Goal: Information Seeking & Learning: Learn about a topic

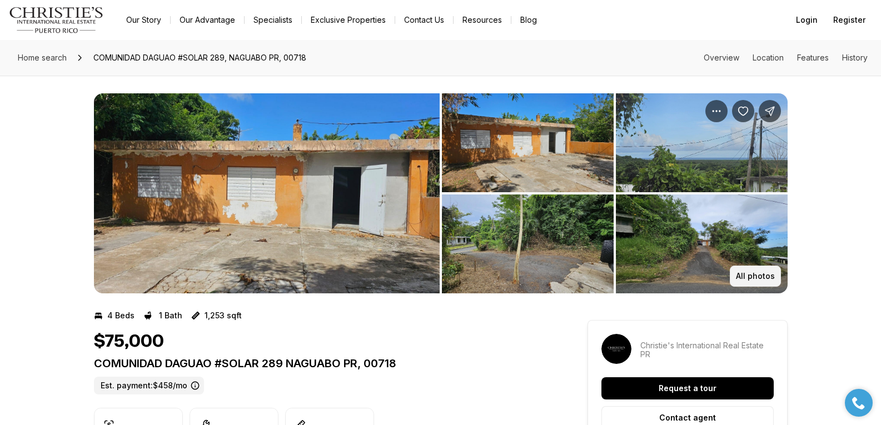
click at [756, 274] on p "All photos" at bounding box center [755, 276] width 39 height 9
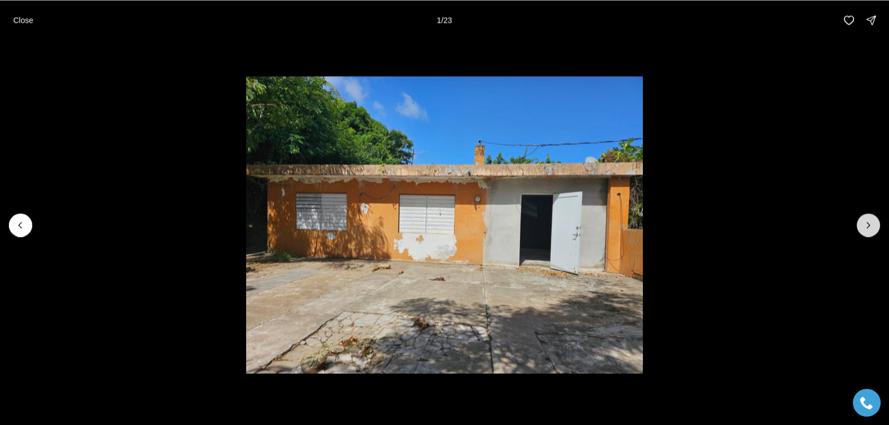
click at [868, 224] on icon "Next slide" at bounding box center [868, 224] width 11 height 11
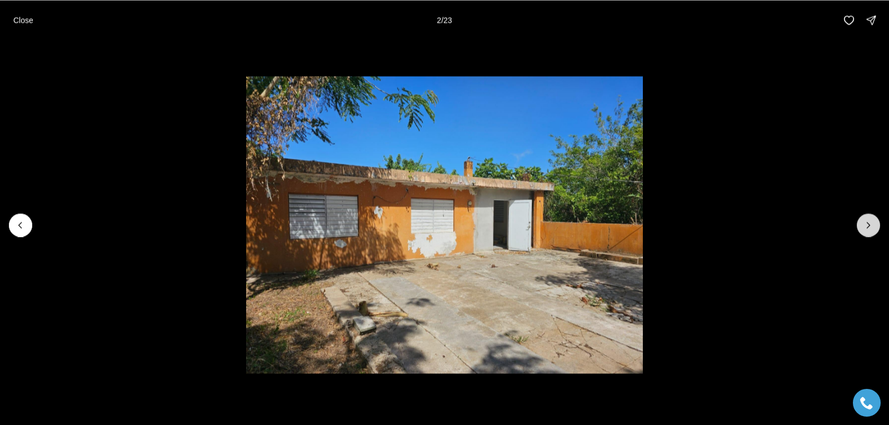
click at [868, 224] on icon "Next slide" at bounding box center [868, 224] width 11 height 11
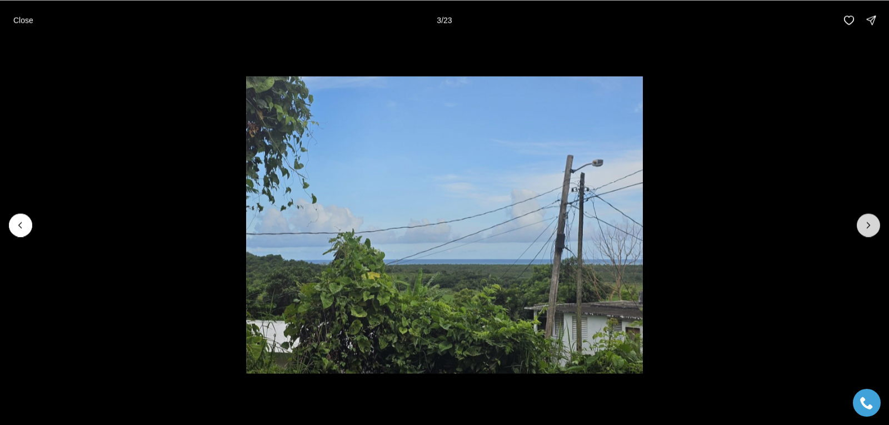
click at [862, 225] on button "Next slide" at bounding box center [868, 224] width 23 height 23
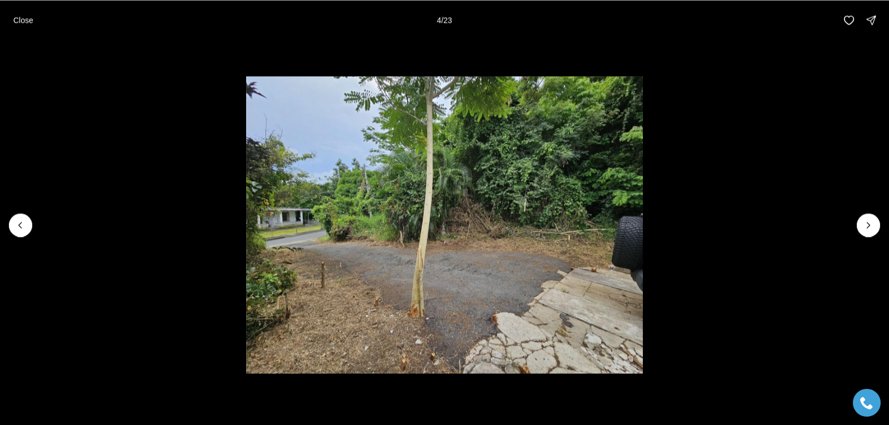
click at [855, 223] on li "4 of 23" at bounding box center [444, 224] width 889 height 369
click at [868, 226] on icon "Next slide" at bounding box center [868, 224] width 11 height 11
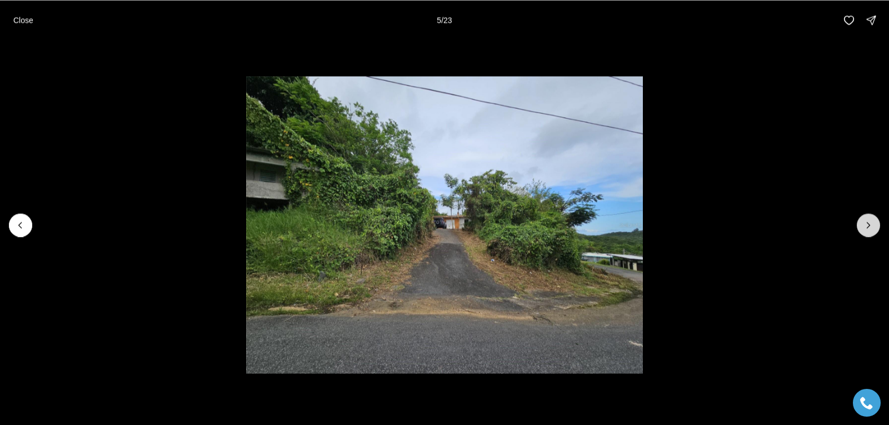
click at [866, 224] on icon "Next slide" at bounding box center [868, 224] width 11 height 11
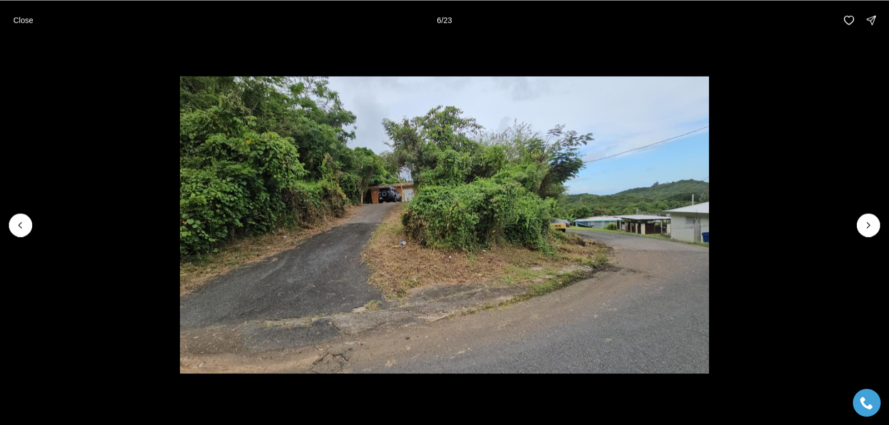
click at [856, 224] on li "6 of 23" at bounding box center [444, 224] width 889 height 369
click at [868, 226] on icon "Next slide" at bounding box center [868, 224] width 11 height 11
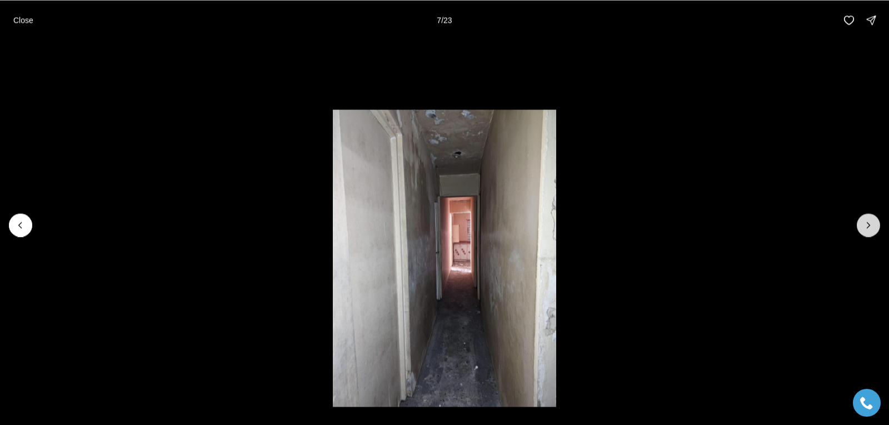
click at [867, 223] on icon "Next slide" at bounding box center [868, 224] width 11 height 11
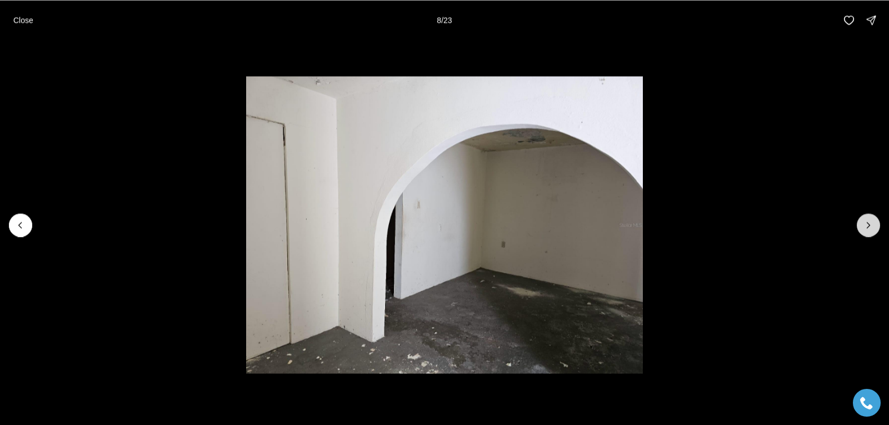
click at [869, 225] on icon "Next slide" at bounding box center [868, 224] width 11 height 11
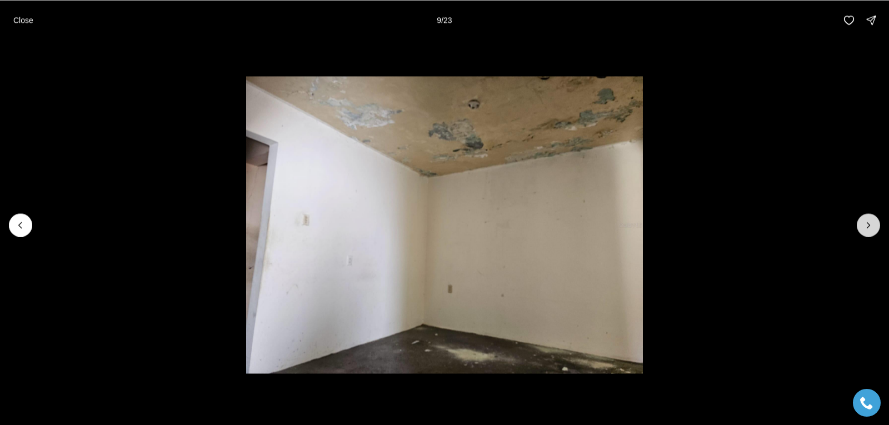
click at [870, 221] on icon "Next slide" at bounding box center [868, 224] width 11 height 11
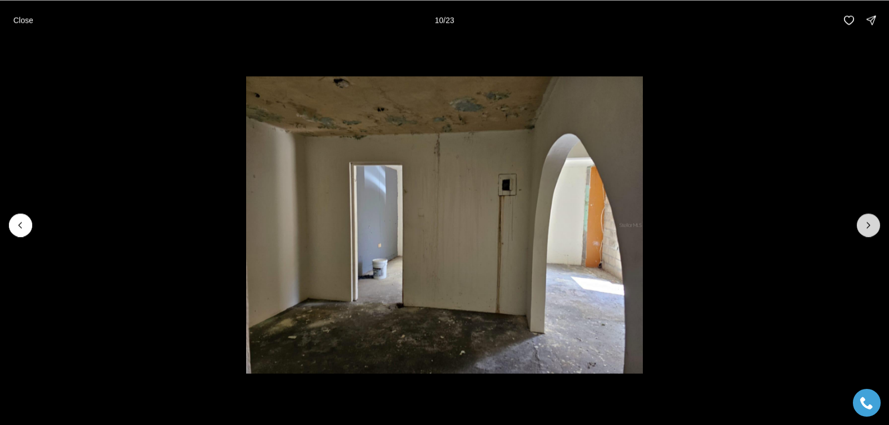
click at [868, 224] on icon "Next slide" at bounding box center [868, 224] width 11 height 11
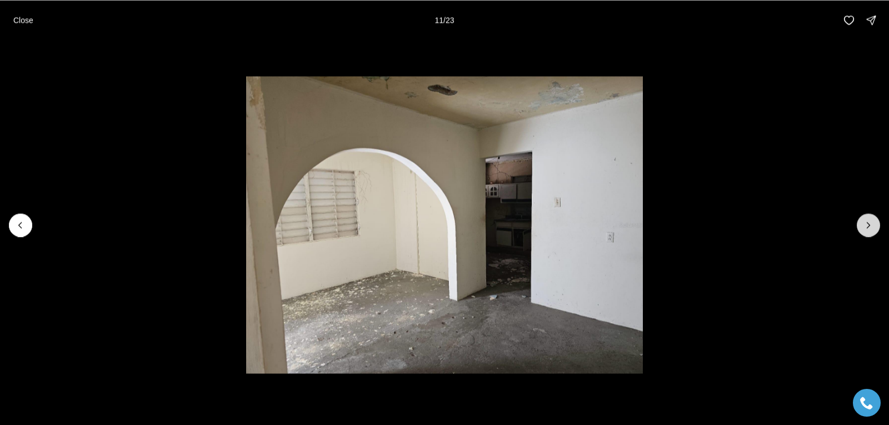
click at [870, 226] on icon "Next slide" at bounding box center [868, 225] width 3 height 6
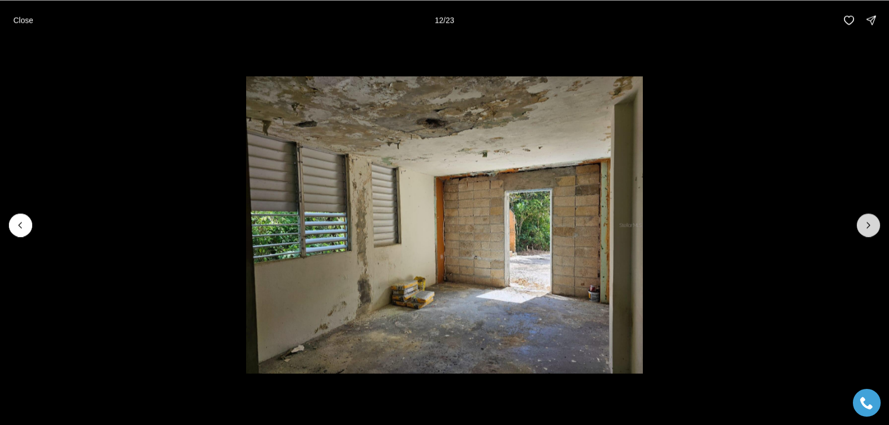
click at [870, 226] on icon "Next slide" at bounding box center [868, 225] width 3 height 6
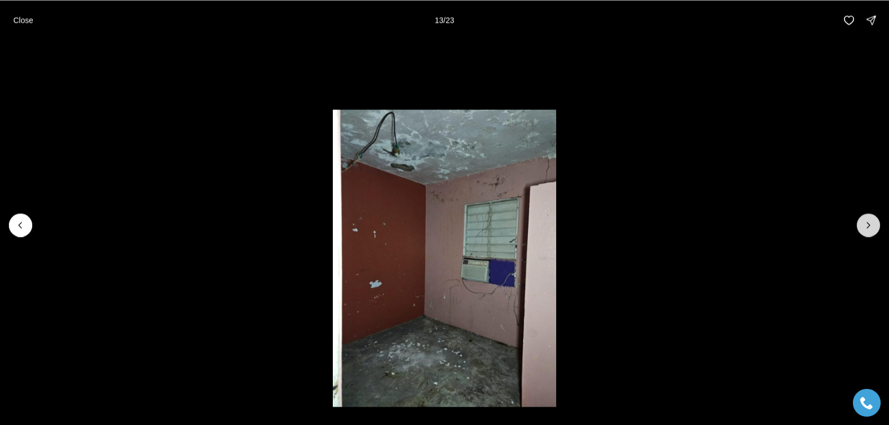
click at [868, 224] on icon "Next slide" at bounding box center [868, 224] width 11 height 11
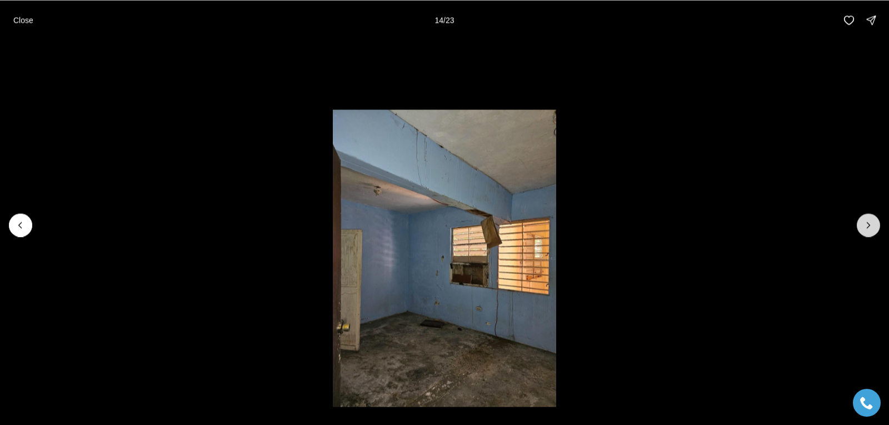
click at [868, 224] on icon "Next slide" at bounding box center [868, 225] width 3 height 6
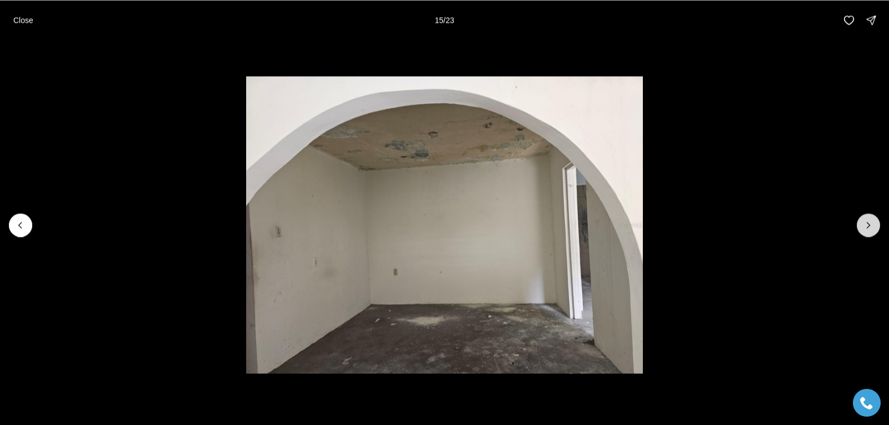
click at [867, 226] on icon "Next slide" at bounding box center [868, 224] width 11 height 11
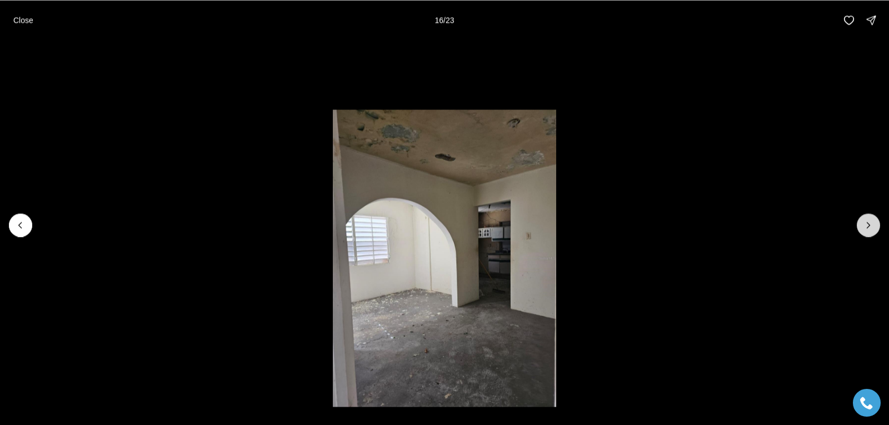
click at [868, 224] on icon "Next slide" at bounding box center [868, 224] width 11 height 11
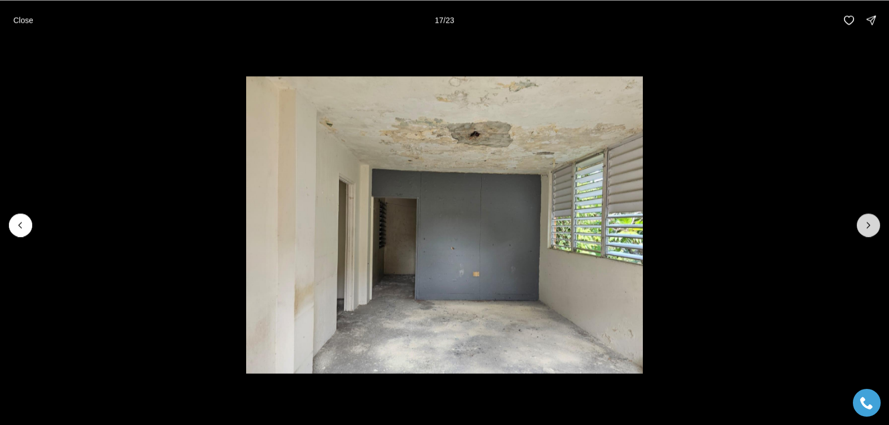
click at [868, 224] on icon "Next slide" at bounding box center [868, 224] width 11 height 11
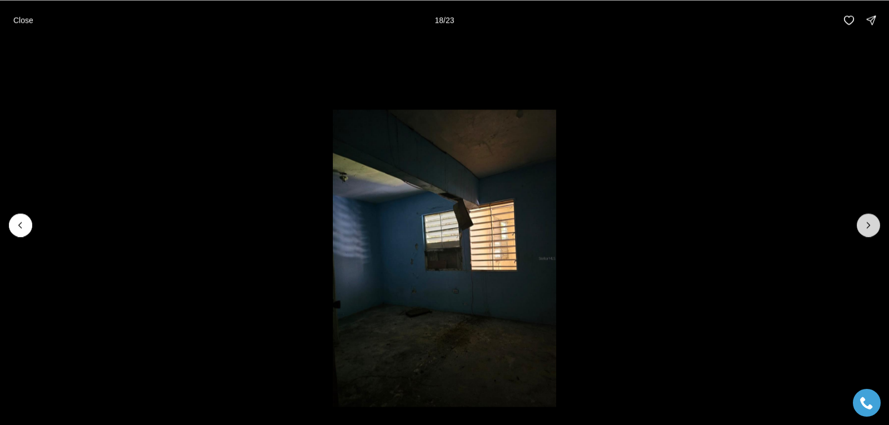
click at [863, 226] on icon "Next slide" at bounding box center [868, 224] width 11 height 11
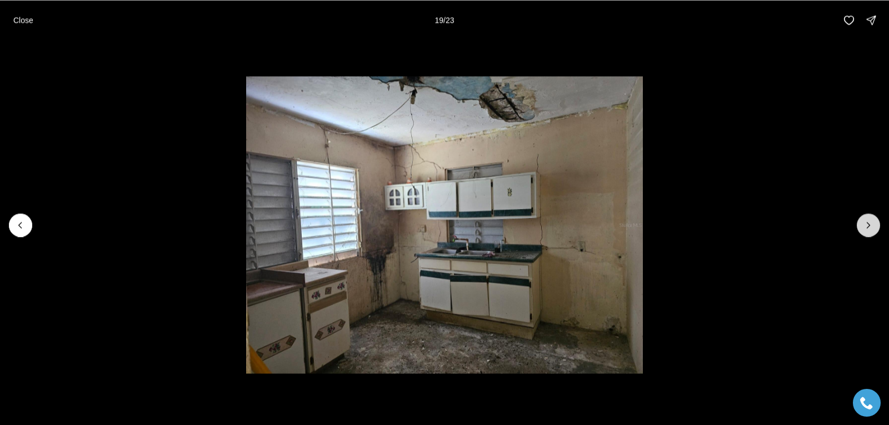
click at [868, 226] on icon "Next slide" at bounding box center [868, 224] width 11 height 11
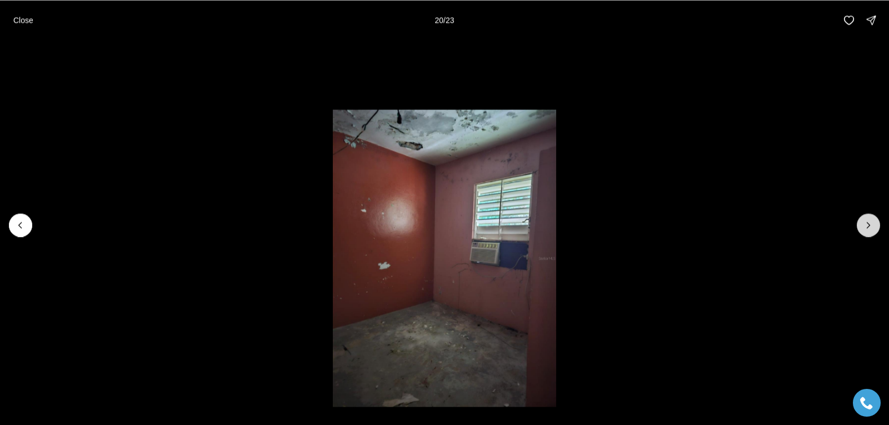
click at [868, 227] on icon "Next slide" at bounding box center [868, 225] width 3 height 6
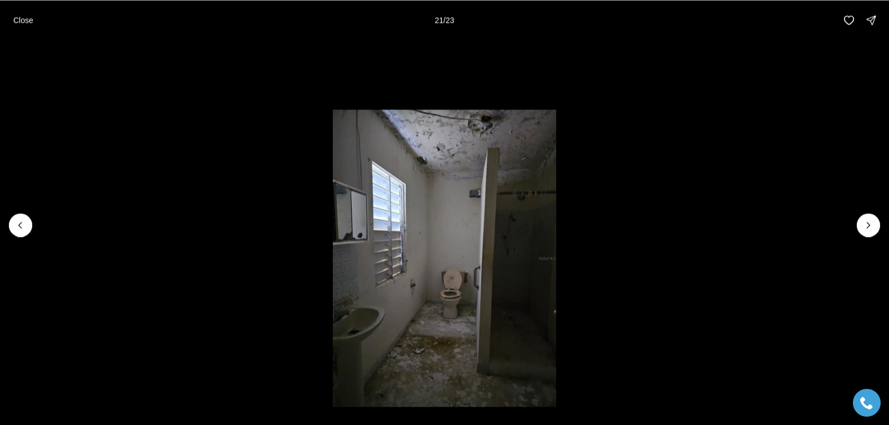
click at [860, 237] on li "21 of 23" at bounding box center [444, 224] width 889 height 369
click at [869, 228] on icon "Next slide" at bounding box center [868, 224] width 11 height 11
